Goal: Find specific page/section: Locate a particular part of the current website

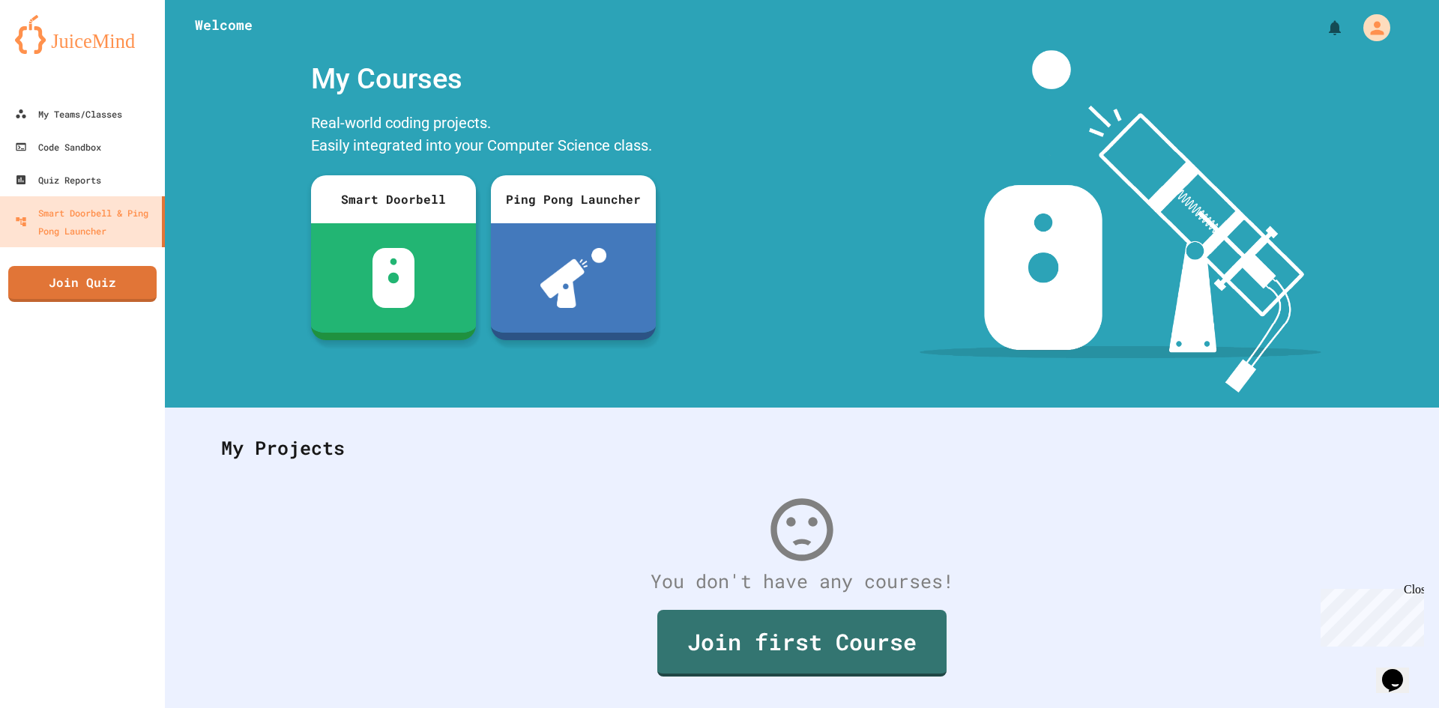
click at [1415, 592] on div "Close" at bounding box center [1413, 592] width 19 height 19
click at [106, 116] on div "My Teams/Classes" at bounding box center [68, 114] width 110 height 19
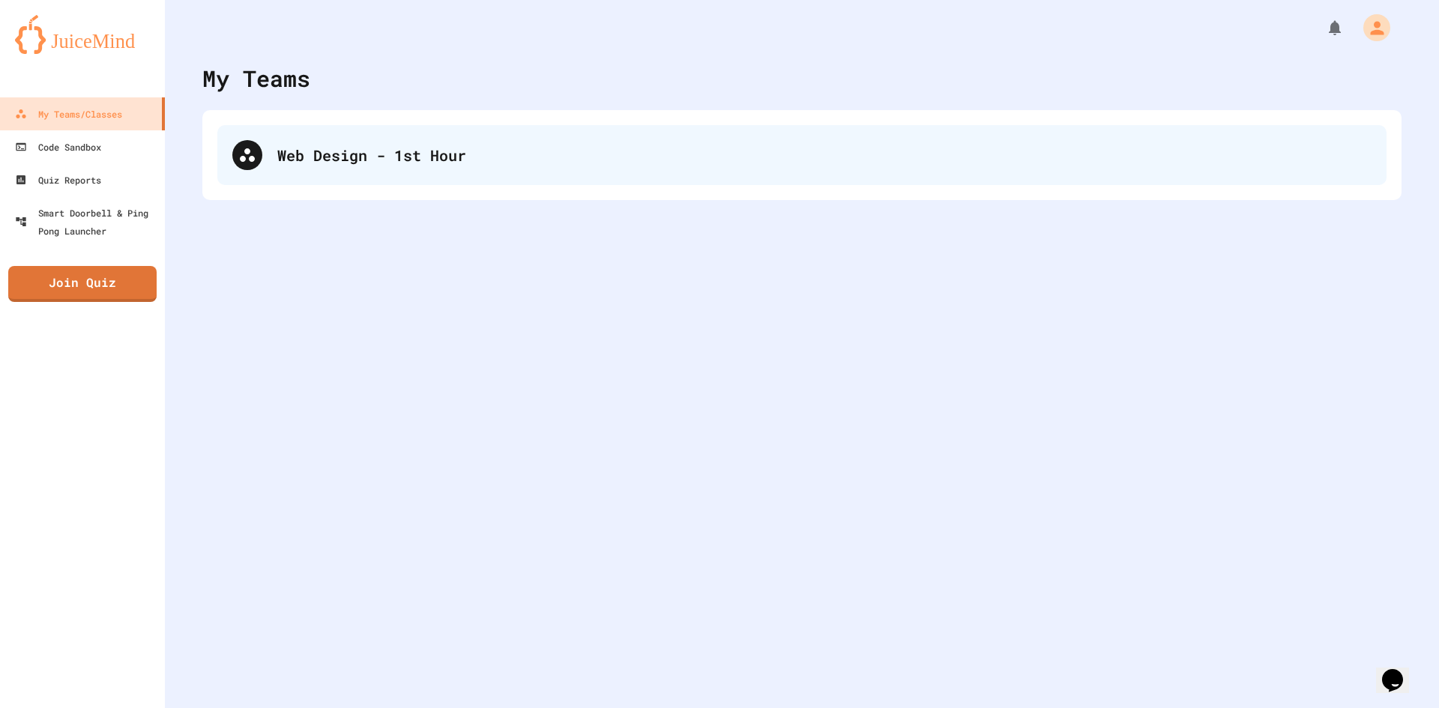
click at [475, 157] on div "Web Design - 1st Hour" at bounding box center [824, 155] width 1095 height 22
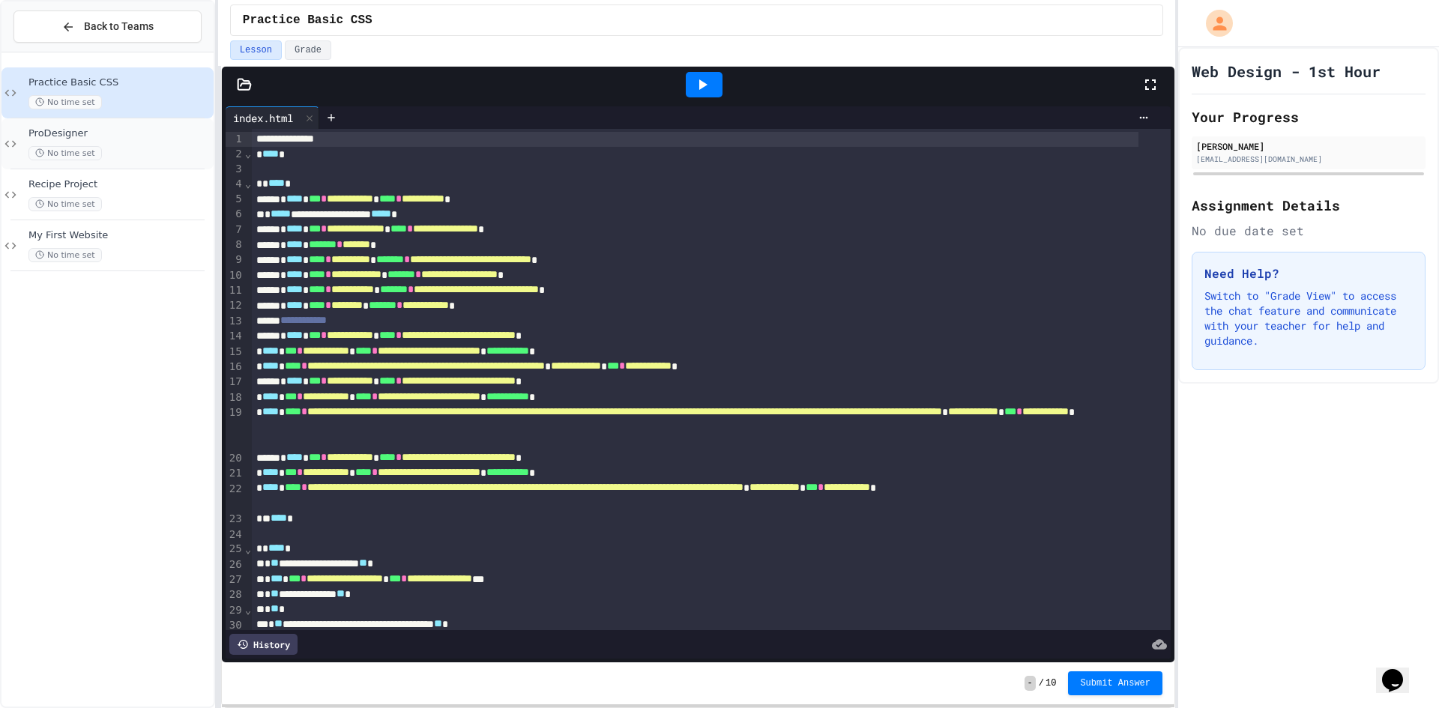
click at [109, 157] on div "No time set" at bounding box center [119, 153] width 182 height 14
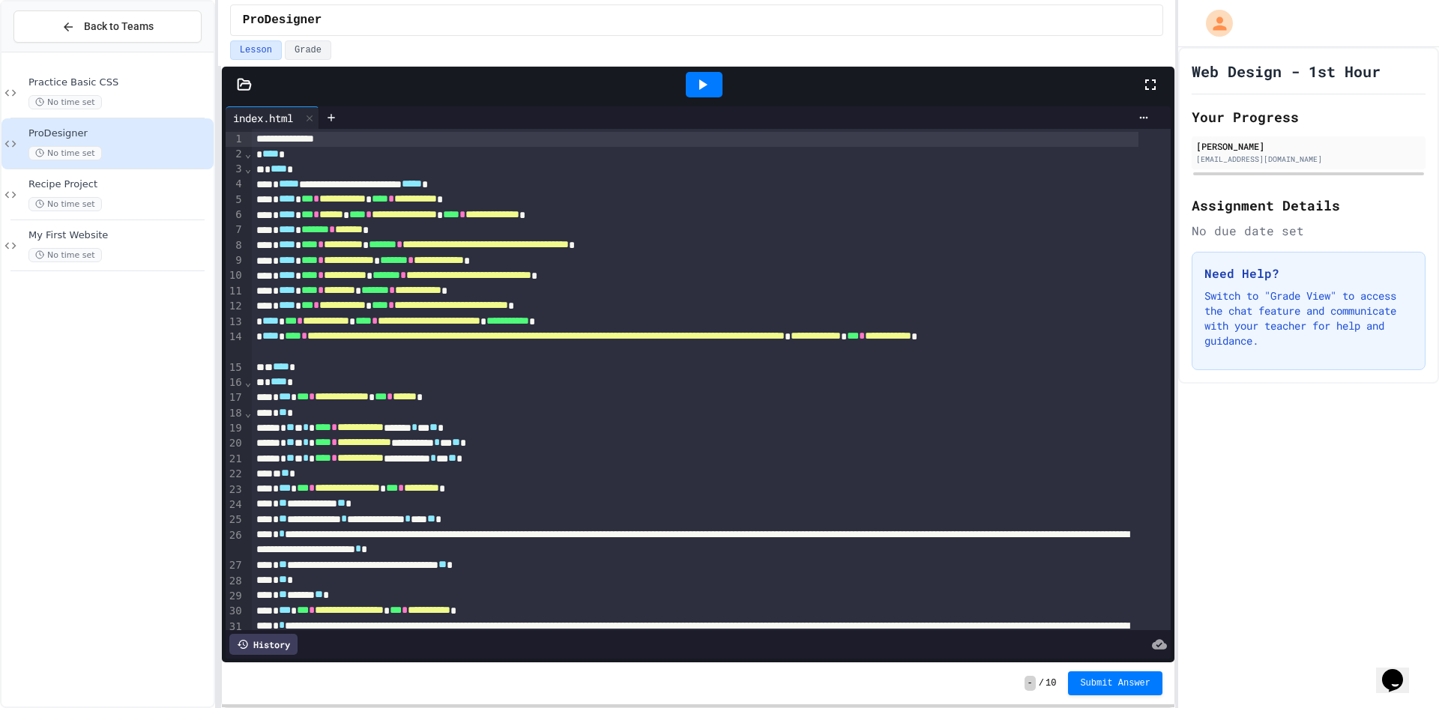
click at [696, 82] on icon at bounding box center [702, 85] width 18 height 18
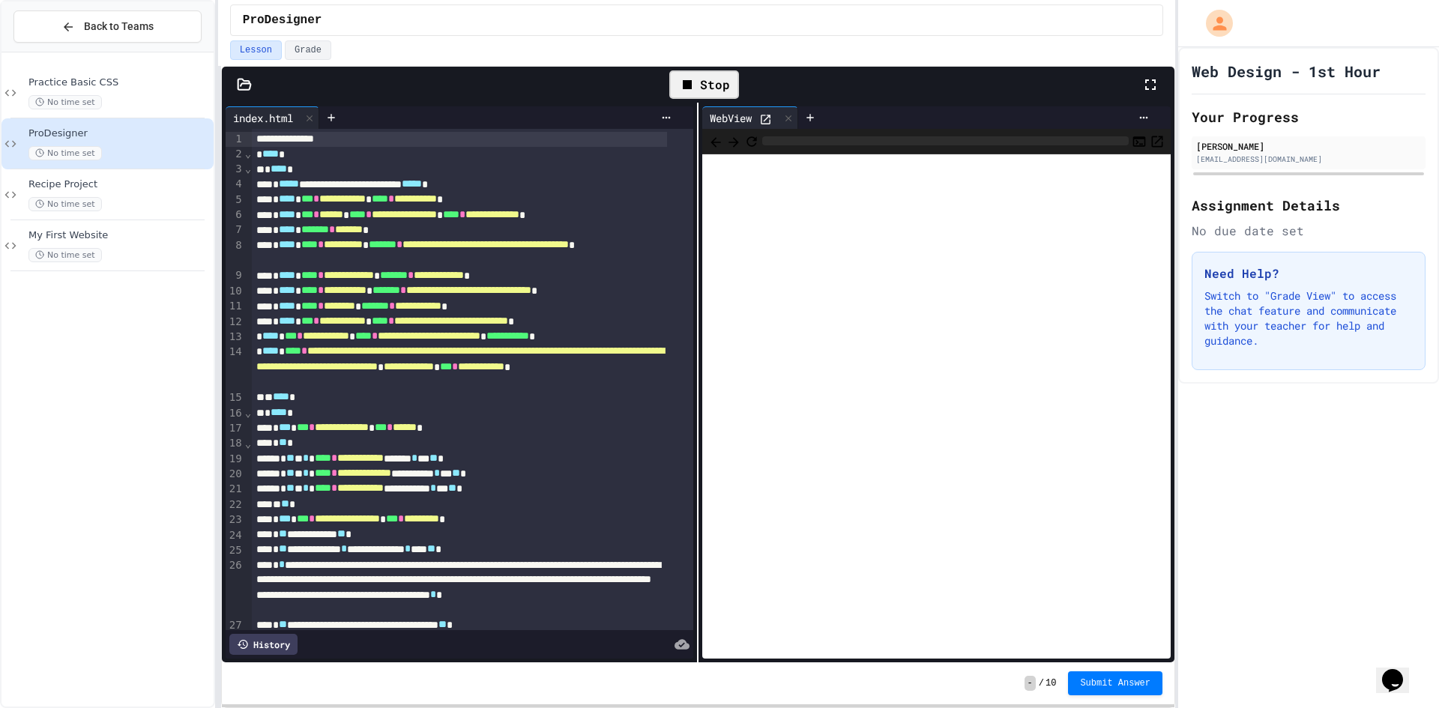
click at [760, 118] on icon at bounding box center [765, 119] width 13 height 13
click at [337, 121] on icon at bounding box center [331, 118] width 12 height 12
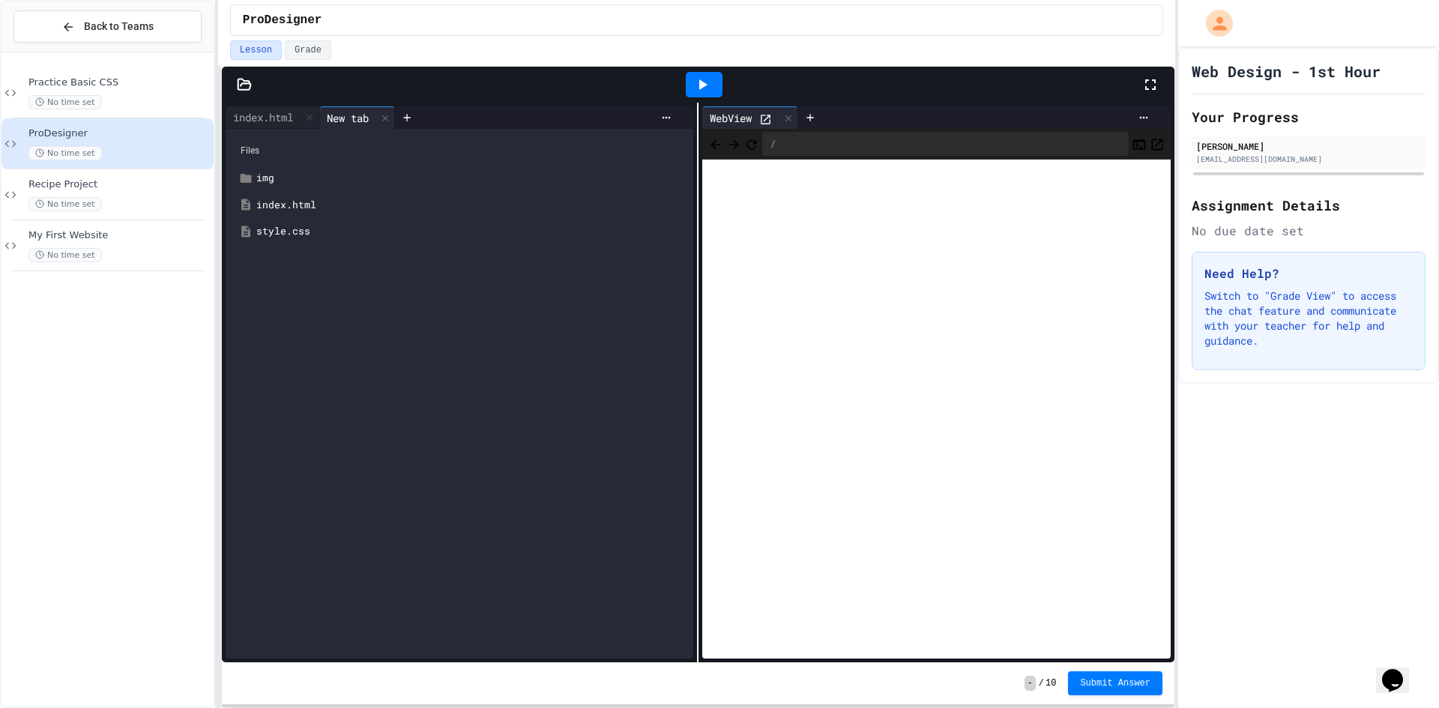
click at [294, 231] on div "style.css" at bounding box center [470, 231] width 429 height 15
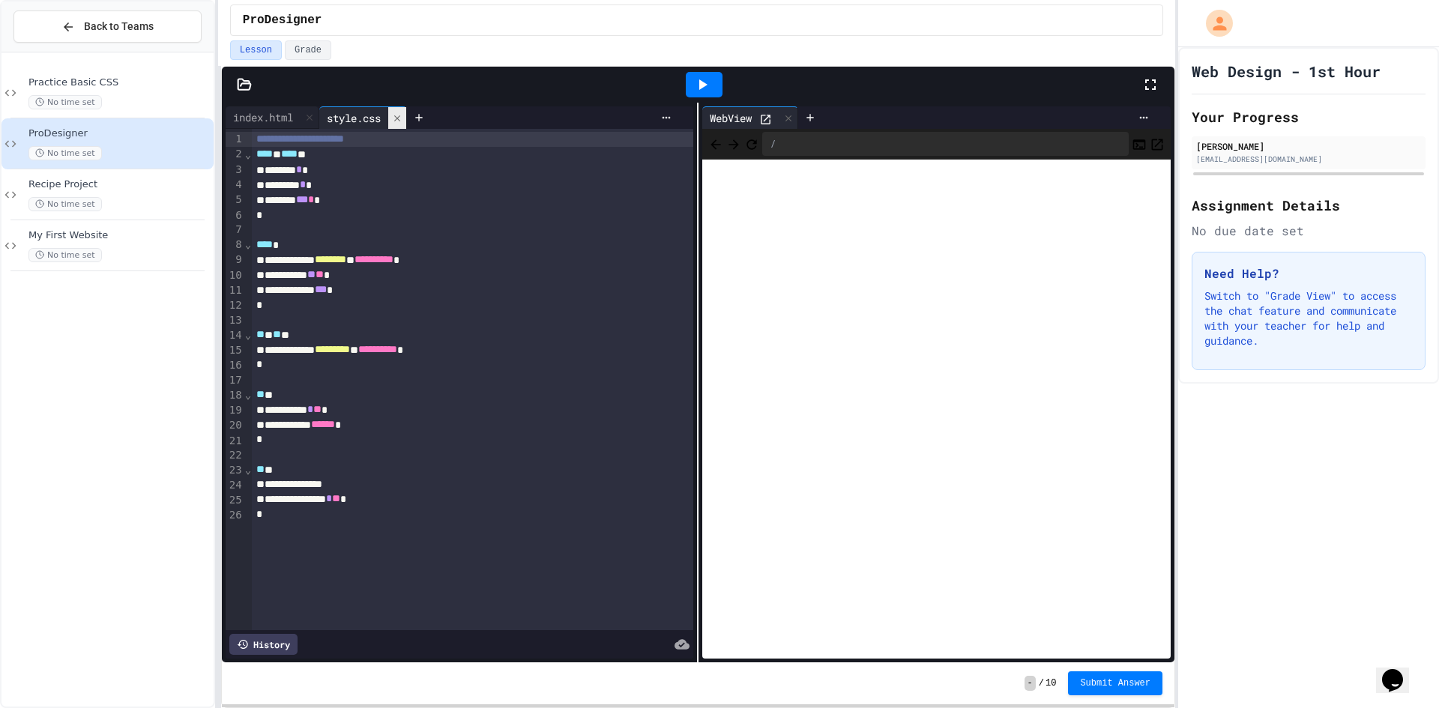
click at [396, 126] on div at bounding box center [397, 118] width 18 height 22
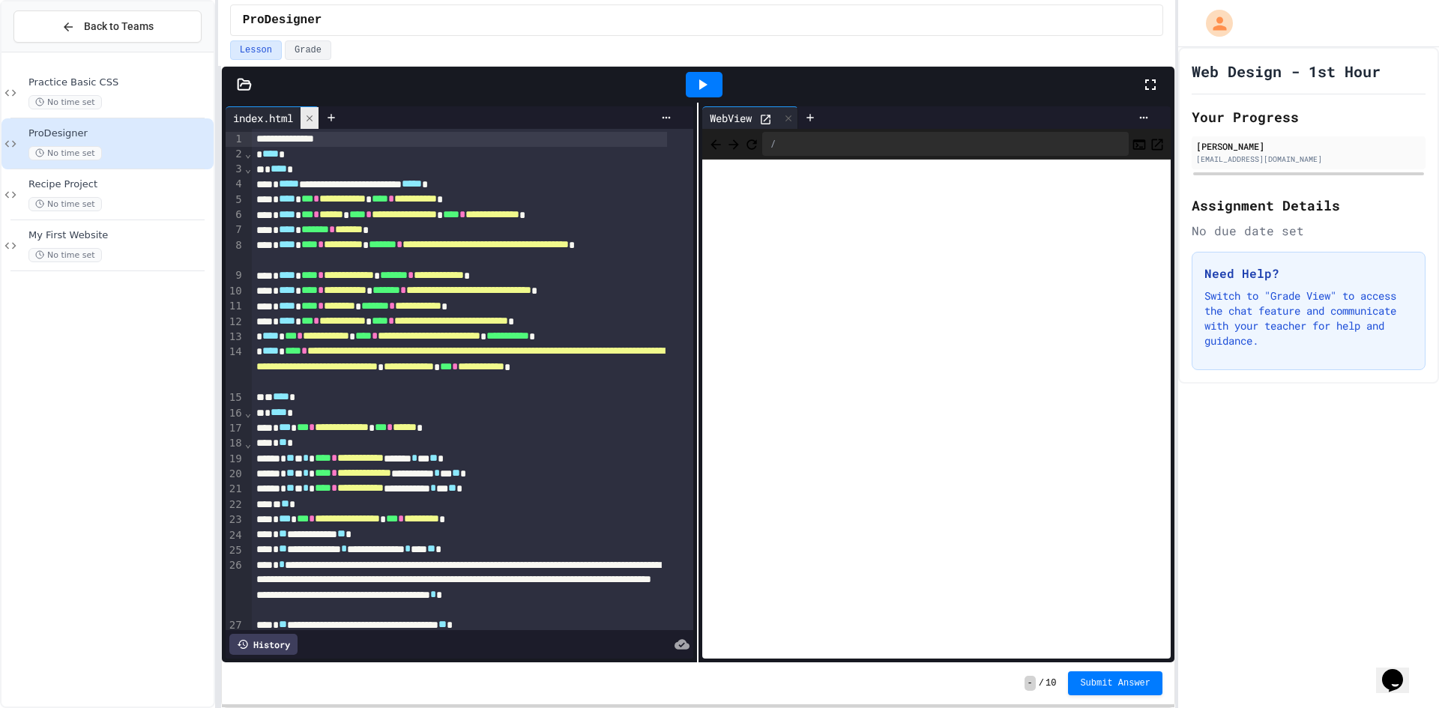
click at [319, 118] on div at bounding box center [310, 118] width 18 height 22
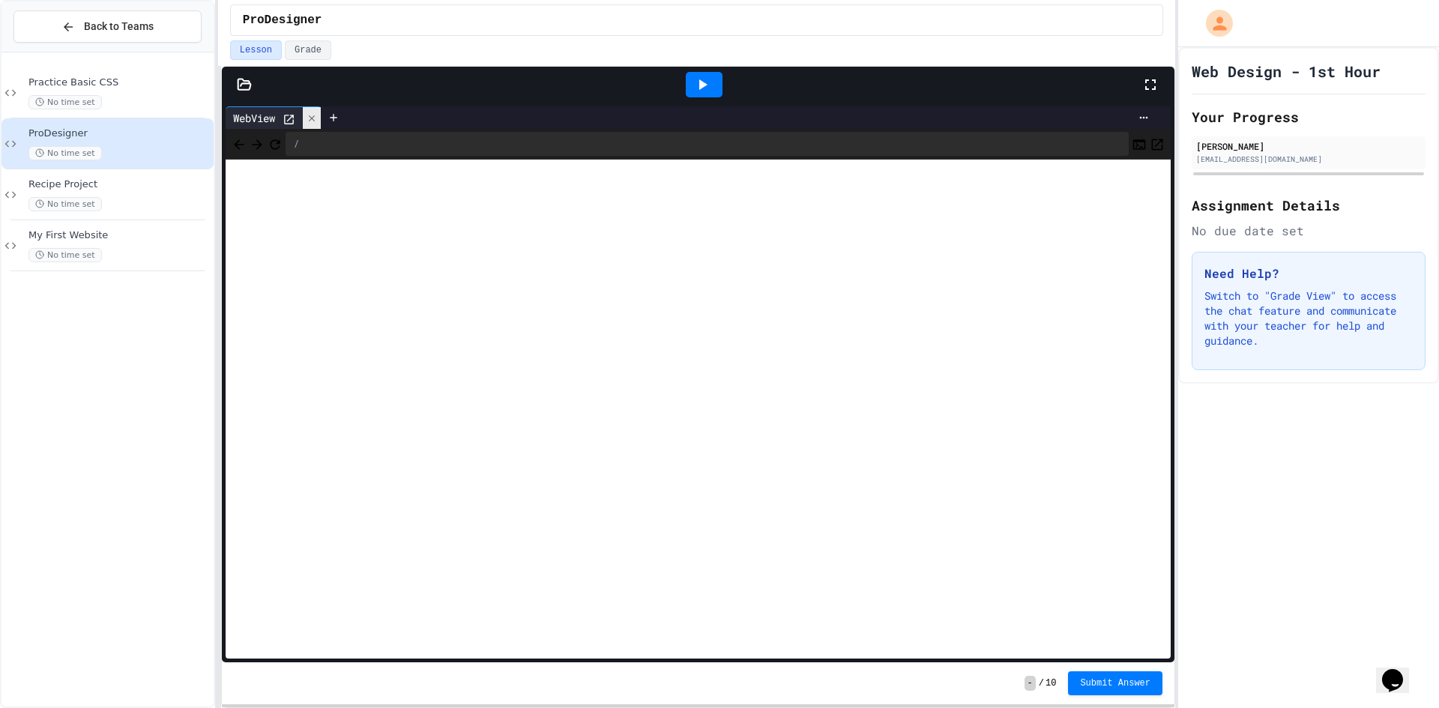
click at [320, 118] on div at bounding box center [312, 118] width 18 height 22
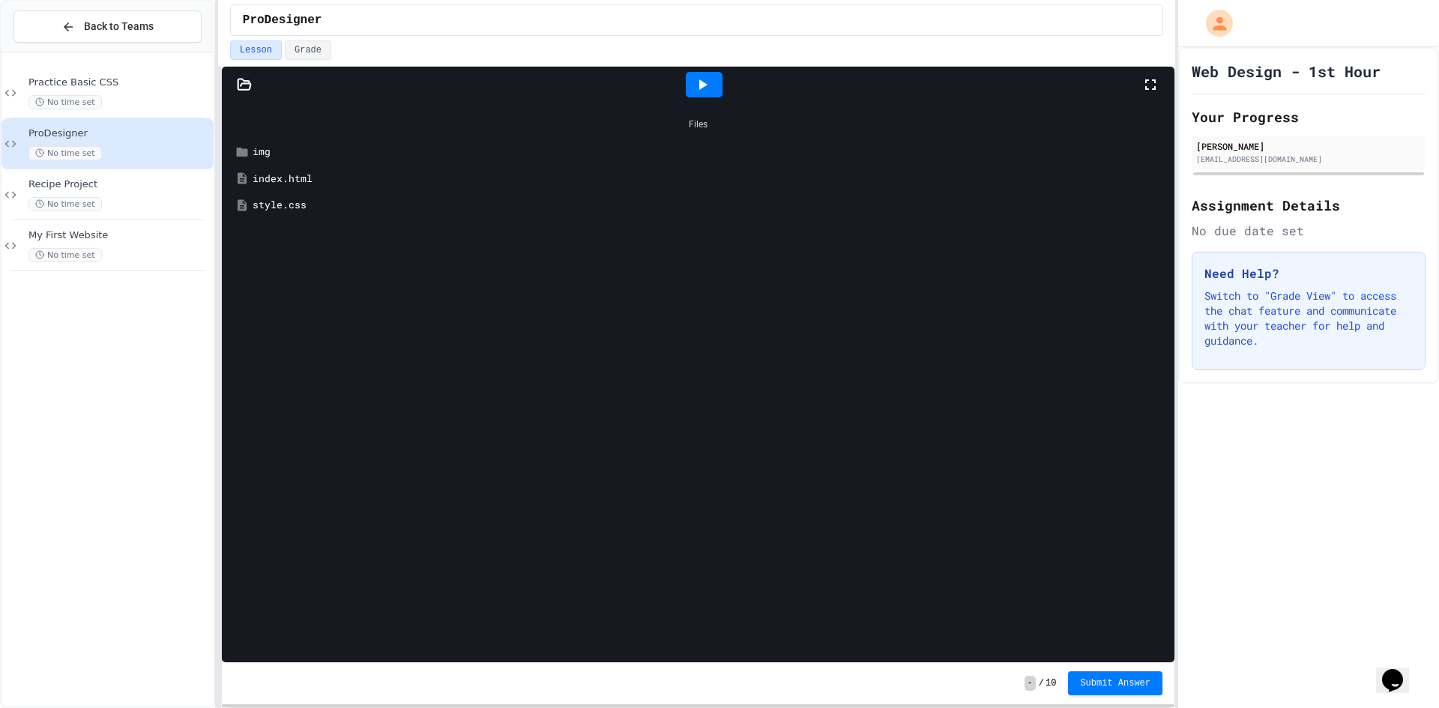
click at [258, 174] on div "index.html" at bounding box center [709, 179] width 913 height 15
